Goal: Transaction & Acquisition: Purchase product/service

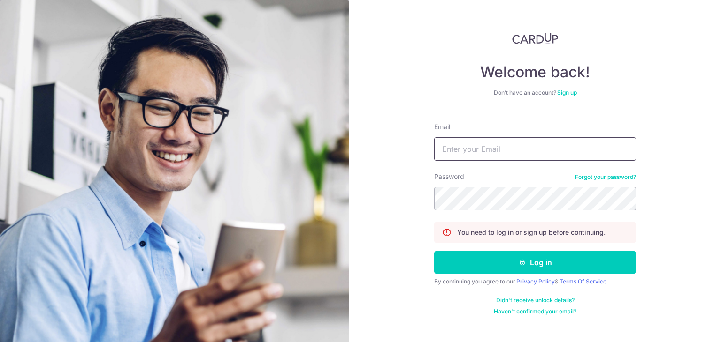
click at [477, 152] on input "Email" at bounding box center [535, 148] width 202 height 23
type input "wdyk17@yahoo.com.sg"
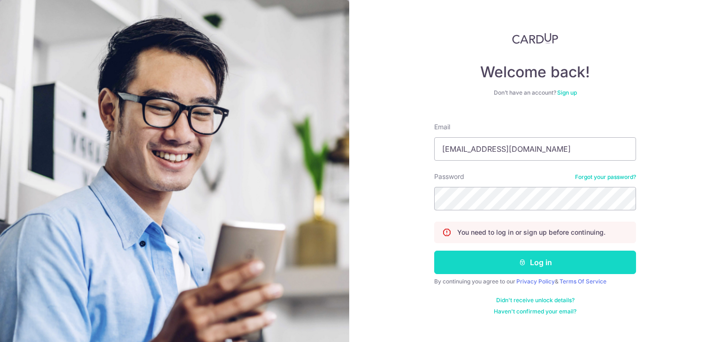
click at [539, 266] on button "Log in" at bounding box center [535, 262] width 202 height 23
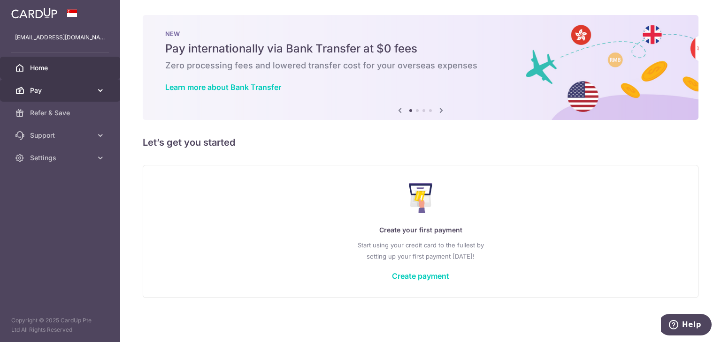
click at [67, 95] on link "Pay" at bounding box center [60, 90] width 120 height 23
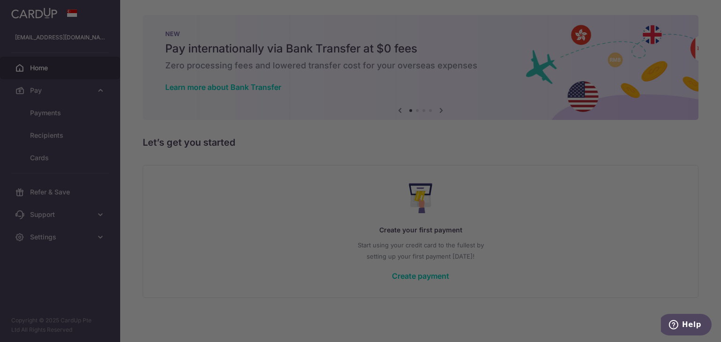
click at [68, 115] on div at bounding box center [364, 173] width 728 height 346
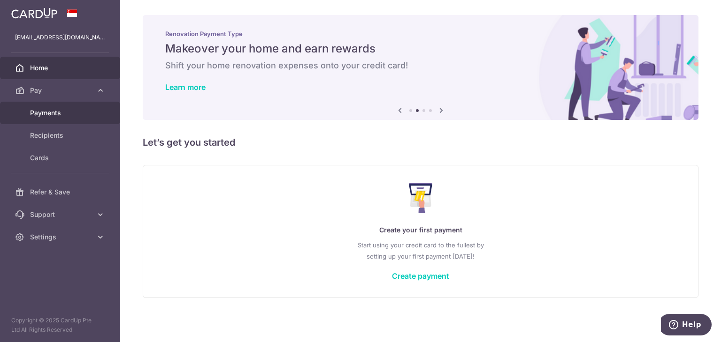
click at [72, 109] on span "Payments" at bounding box center [61, 112] width 62 height 9
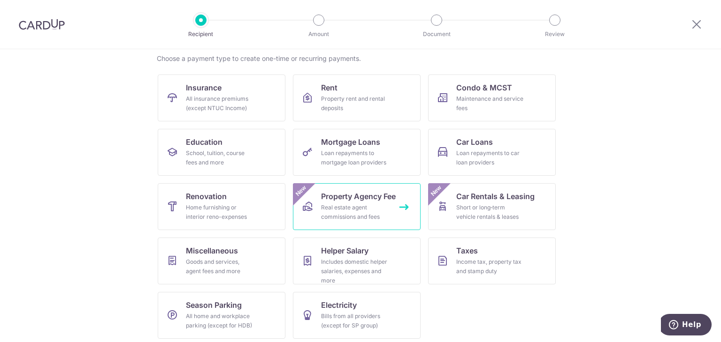
scroll to position [77, 0]
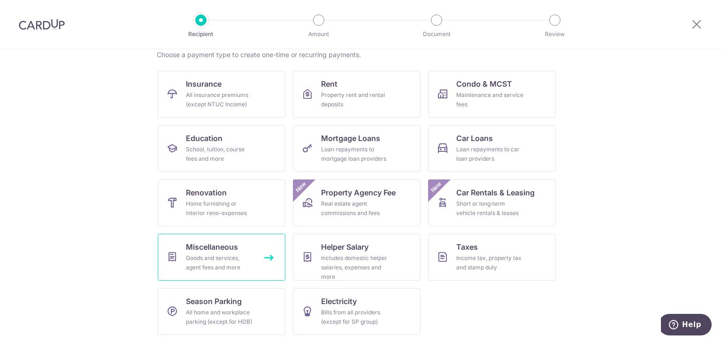
click at [229, 265] on div "Goods and services, agent fees and more" at bounding box center [220, 263] width 68 height 19
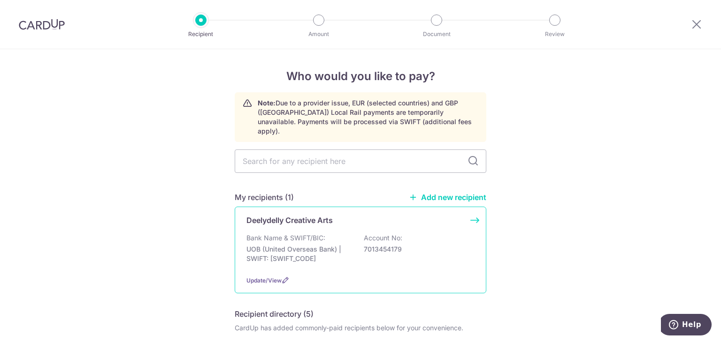
click at [280, 245] on p "UOB (United Overseas Bank) | SWIFT: [SWIFT_CODE]" at bounding box center [298, 254] width 105 height 19
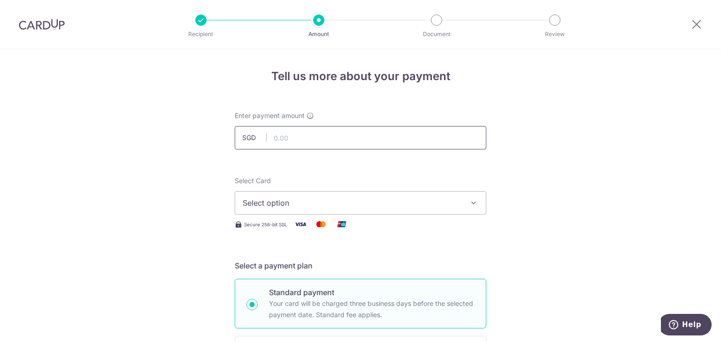
click at [292, 138] on input "text" at bounding box center [360, 137] width 251 height 23
type input "978.00"
click at [295, 199] on span "Select option" at bounding box center [352, 202] width 219 height 11
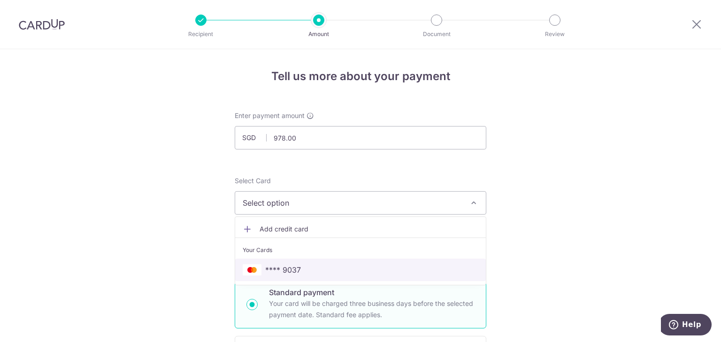
click at [303, 271] on span "**** 9037" at bounding box center [360, 270] width 235 height 11
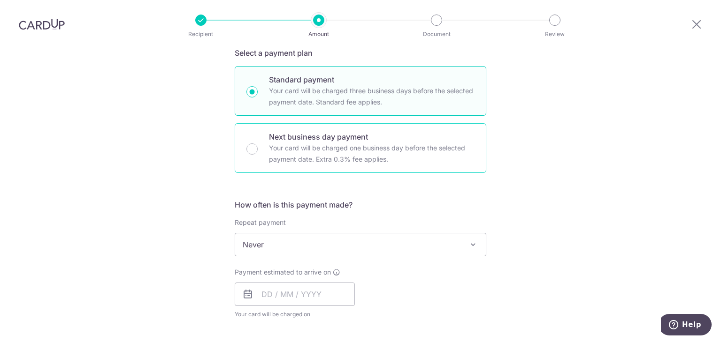
scroll to position [281, 0]
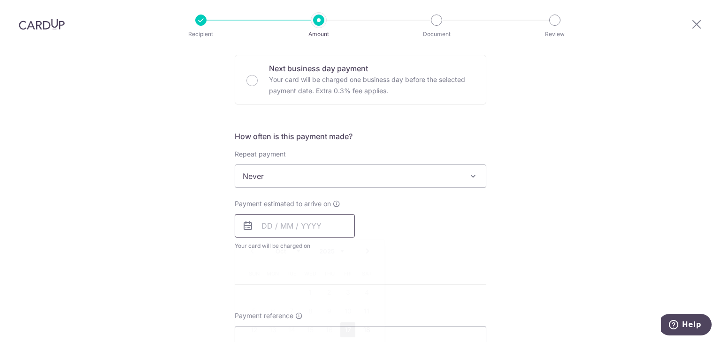
click at [332, 222] on input "text" at bounding box center [295, 225] width 120 height 23
drag, startPoint x: 346, startPoint y: 328, endPoint x: 384, endPoint y: 249, distance: 88.3
click at [346, 328] on link "17" at bounding box center [347, 330] width 15 height 15
type input "[DATE]"
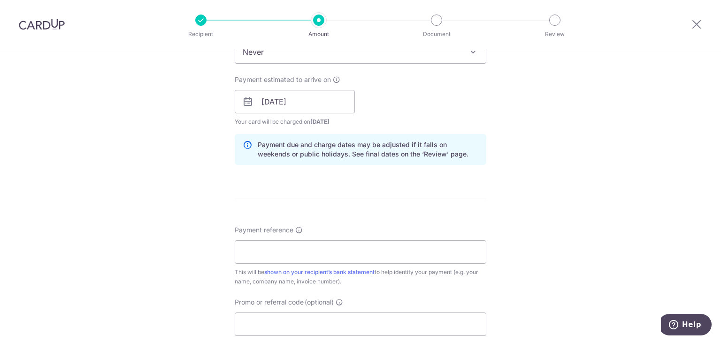
scroll to position [422, 0]
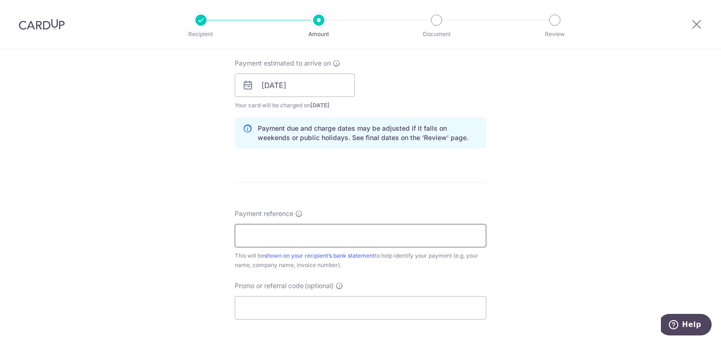
click at [410, 234] on input "Payment reference" at bounding box center [360, 235] width 251 height 23
click at [298, 300] on input "Promo or referral code (optional)" at bounding box center [360, 307] width 251 height 23
click at [338, 235] on input "INV-202510100" at bounding box center [360, 235] width 251 height 23
type input "INV-202510100"
click at [340, 302] on input "Promo or referral code (optional)" at bounding box center [360, 307] width 251 height 23
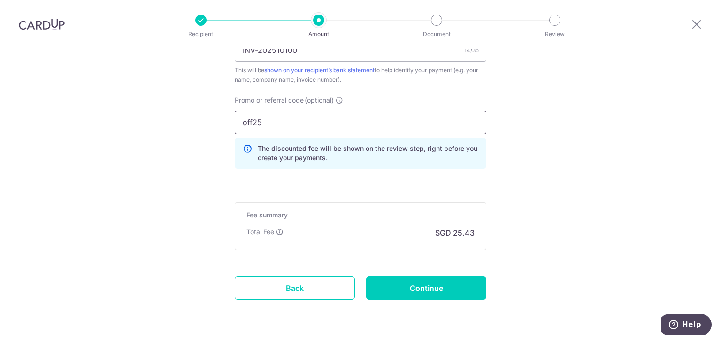
scroll to position [610, 0]
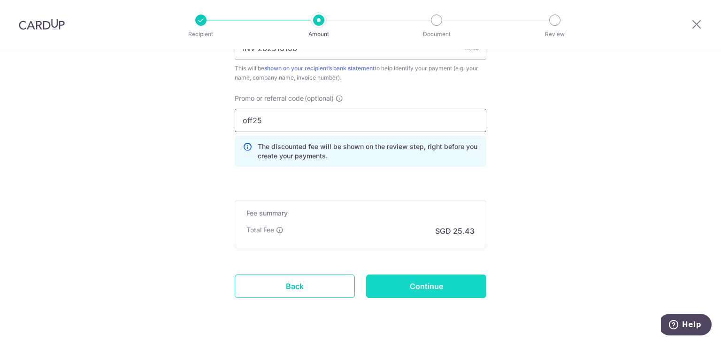
type input "off25"
click at [391, 291] on input "Continue" at bounding box center [426, 286] width 120 height 23
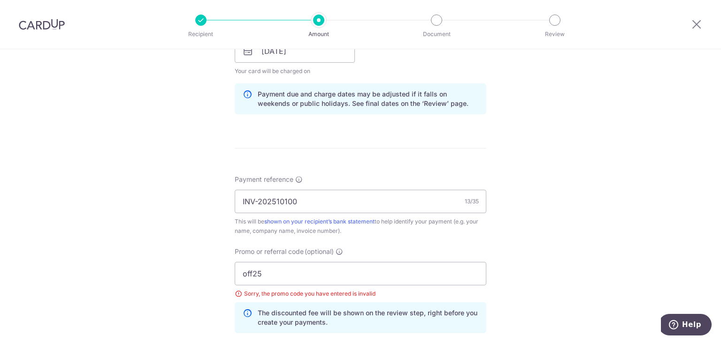
scroll to position [507, 0]
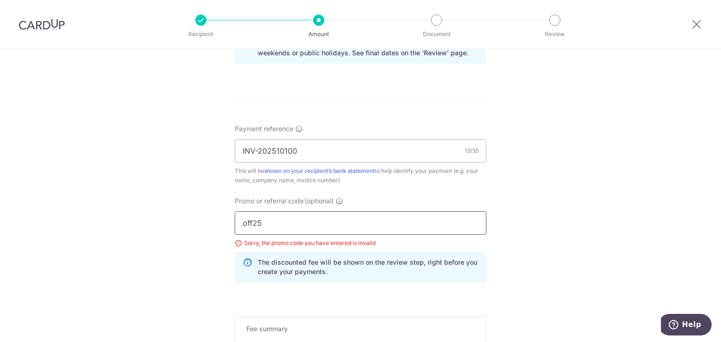
click at [255, 222] on input "off25" at bounding box center [360, 223] width 251 height 23
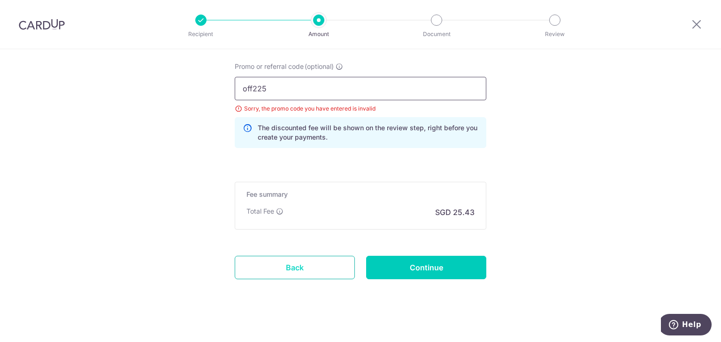
scroll to position [648, 0]
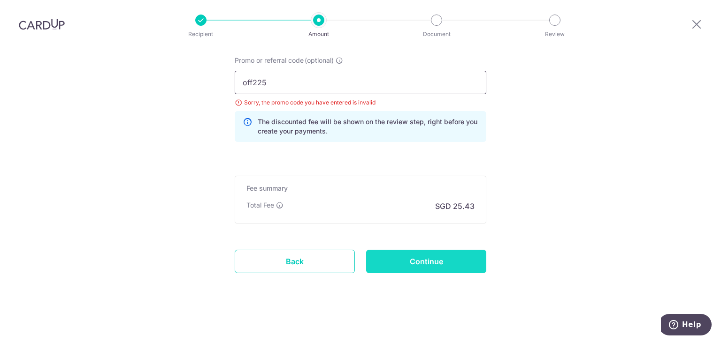
type input "off225"
click at [425, 255] on input "Continue" at bounding box center [426, 261] width 120 height 23
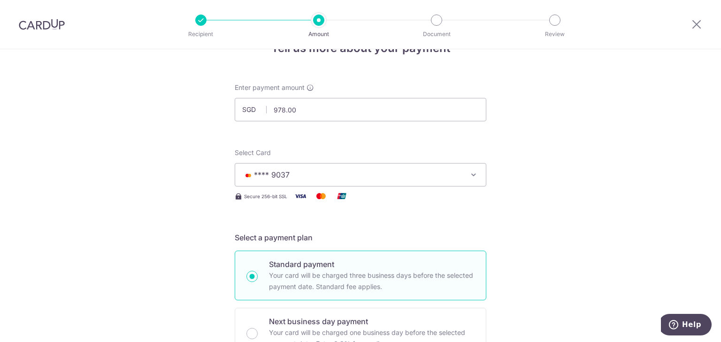
scroll to position [0, 0]
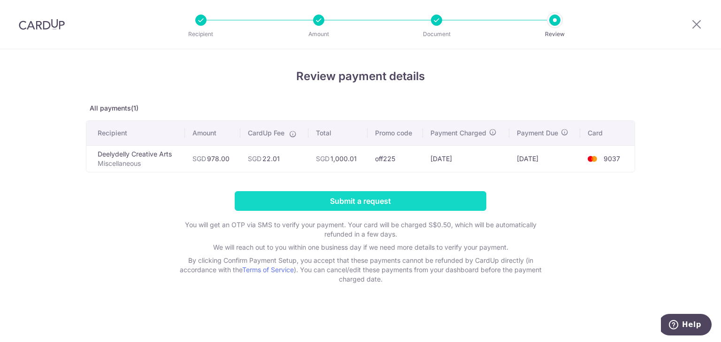
click at [388, 201] on input "Submit a request" at bounding box center [360, 201] width 251 height 20
